Goal: Task Accomplishment & Management: Manage account settings

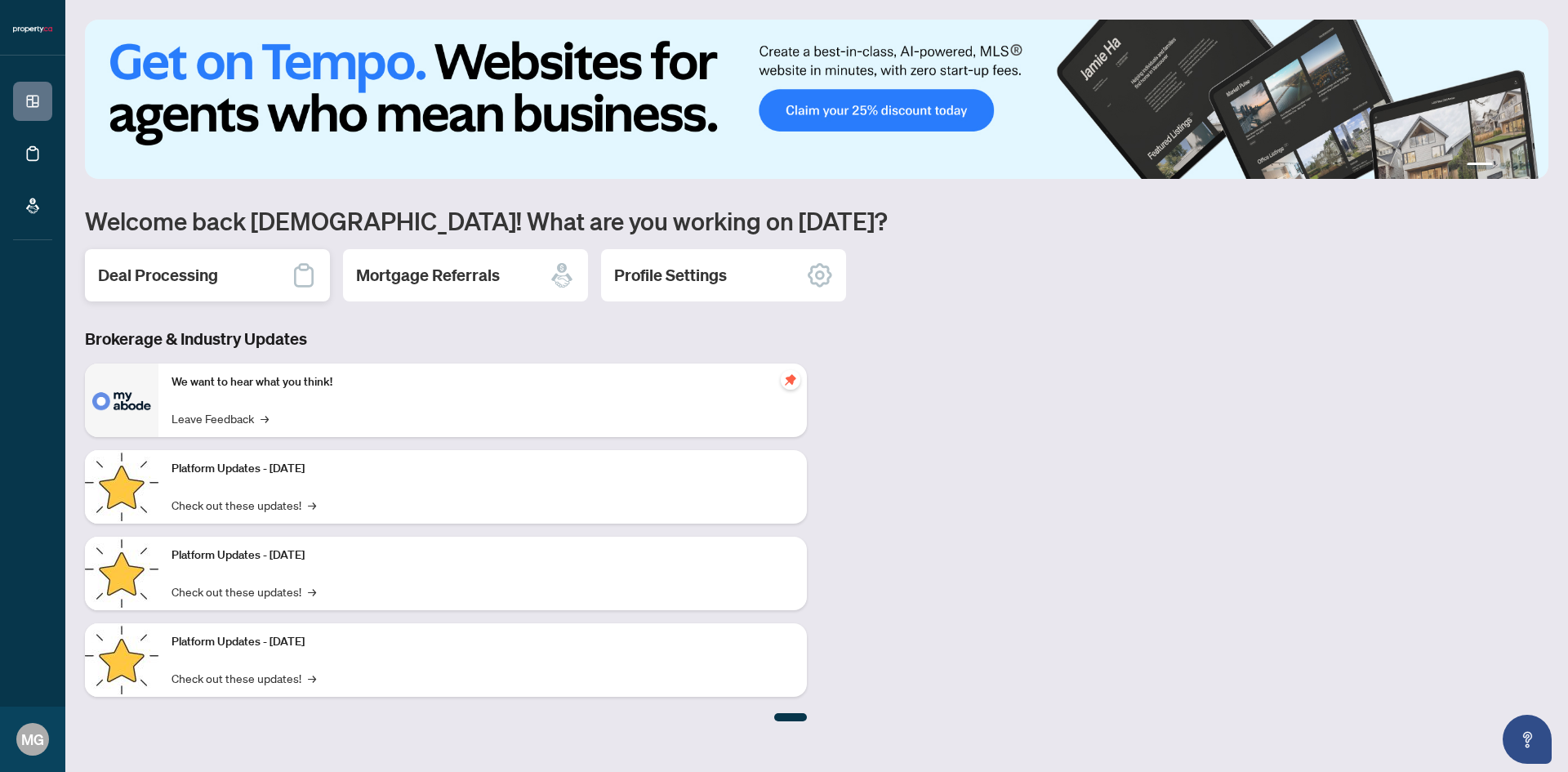
click at [166, 279] on h2 "Deal Processing" at bounding box center [157, 275] width 120 height 23
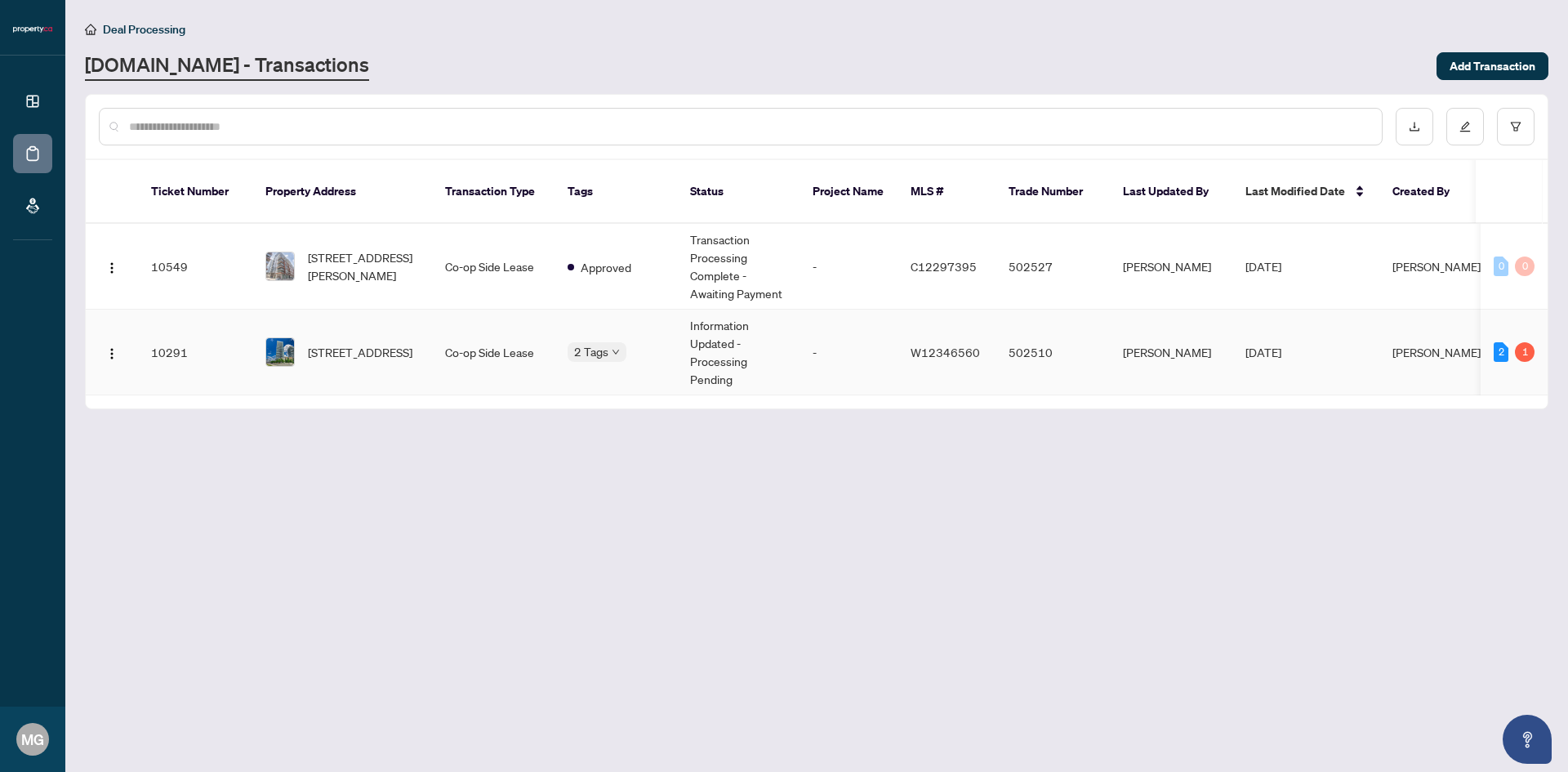
click at [449, 337] on td "Co-op Side Lease" at bounding box center [493, 352] width 122 height 86
